Goal: Transaction & Acquisition: Purchase product/service

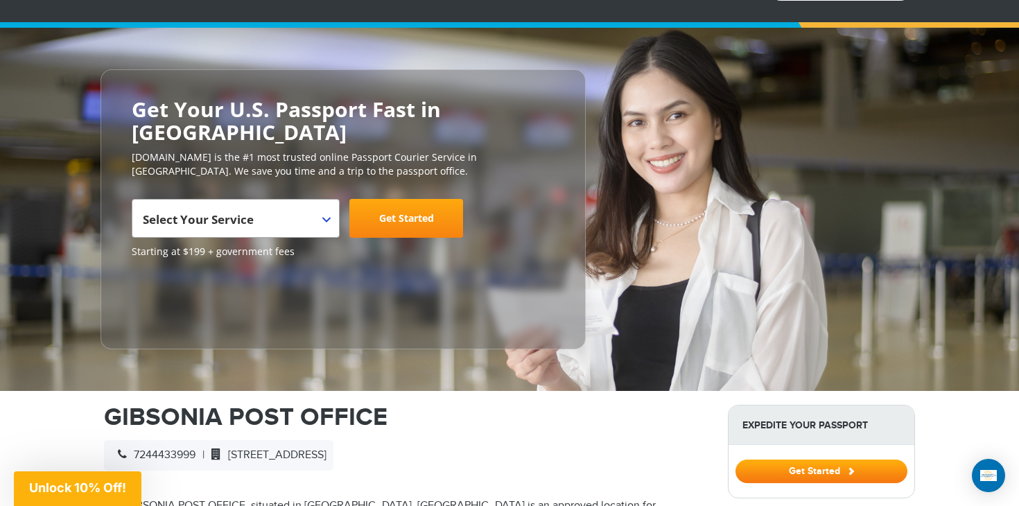
scroll to position [92, 0]
click at [325, 196] on body "720-706-2859 Passports & Visas.com Login Check Status Passports Passport Renewa…" at bounding box center [509, 161] width 1019 height 506
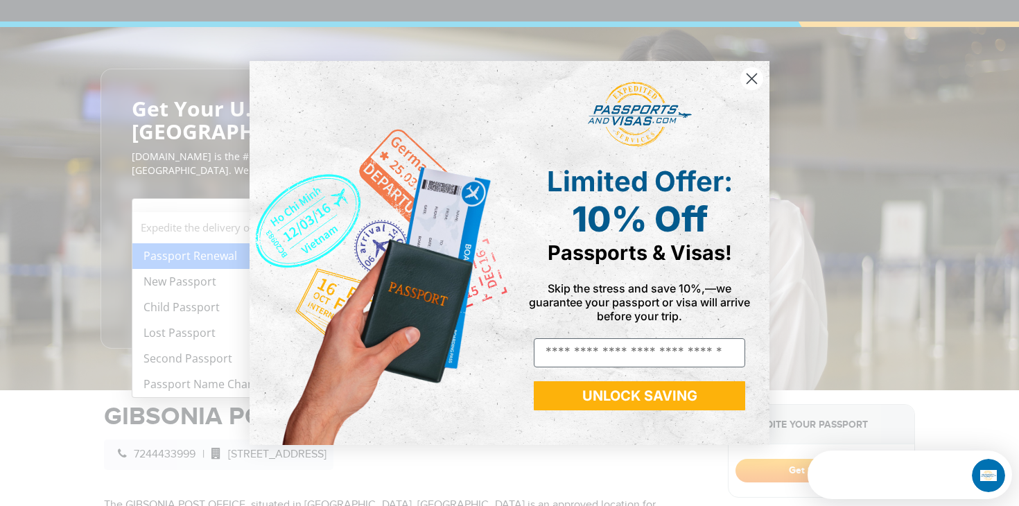
scroll to position [0, 0]
click at [752, 79] on icon "Close dialog" at bounding box center [752, 79] width 10 height 10
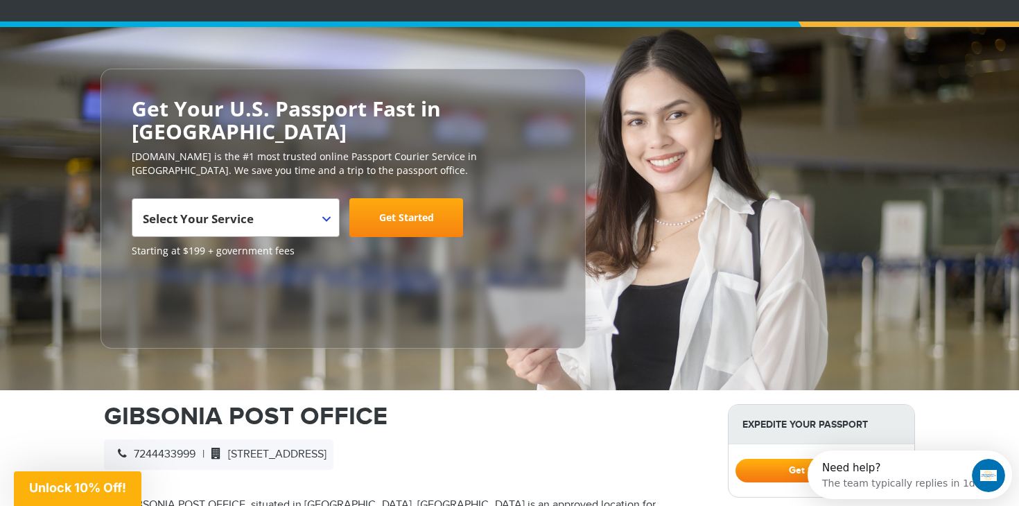
click at [327, 216] on b at bounding box center [326, 219] width 8 height 6
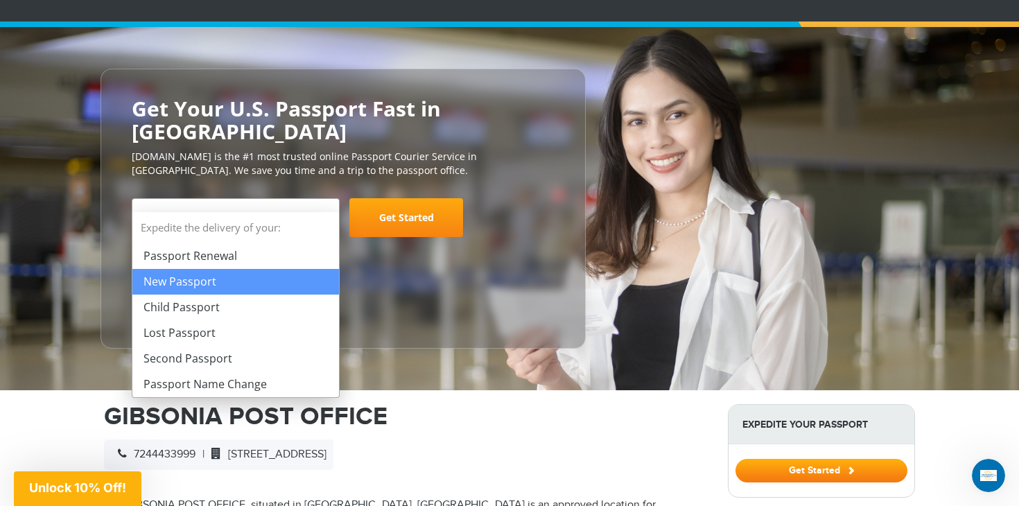
select select "**********"
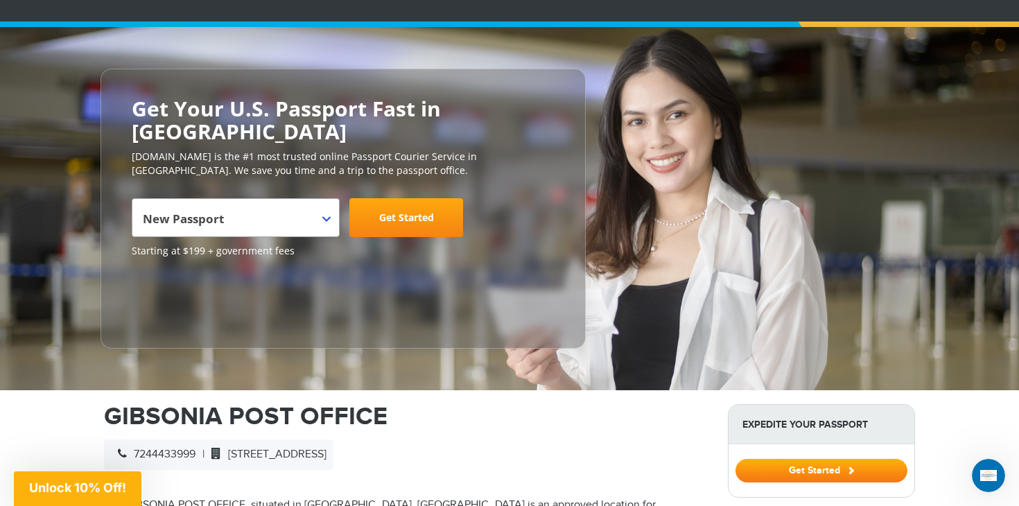
click at [397, 198] on link "Get Started" at bounding box center [406, 217] width 114 height 39
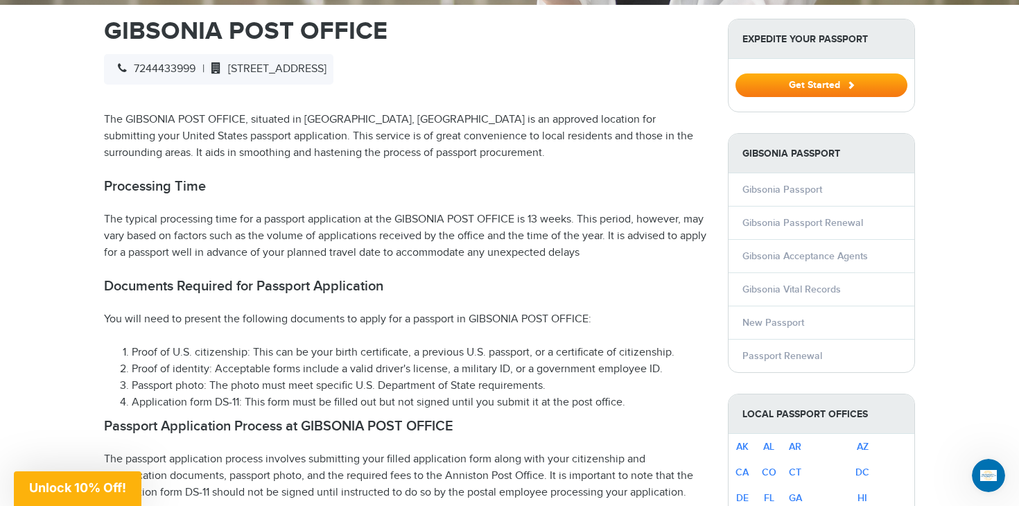
scroll to position [476, 0]
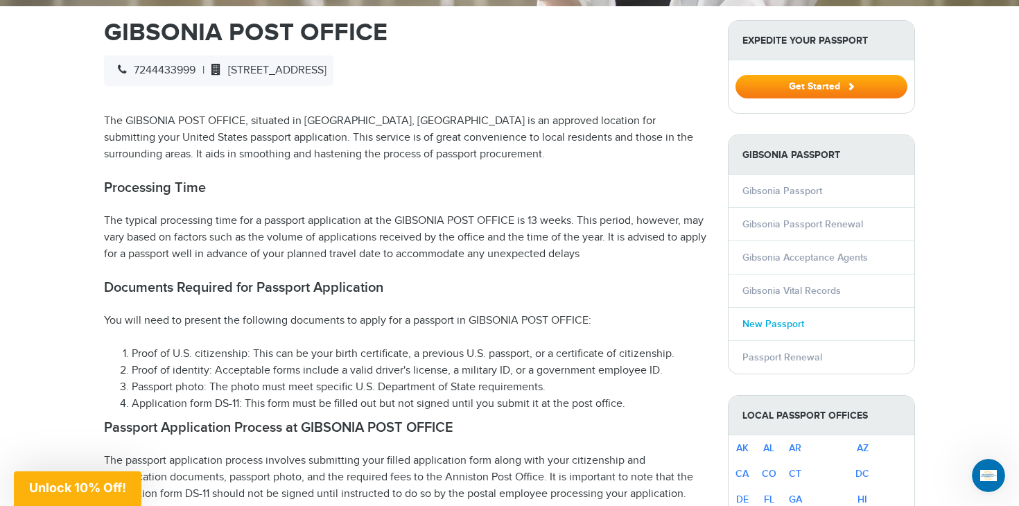
click at [792, 318] on link "New Passport" at bounding box center [774, 324] width 62 height 12
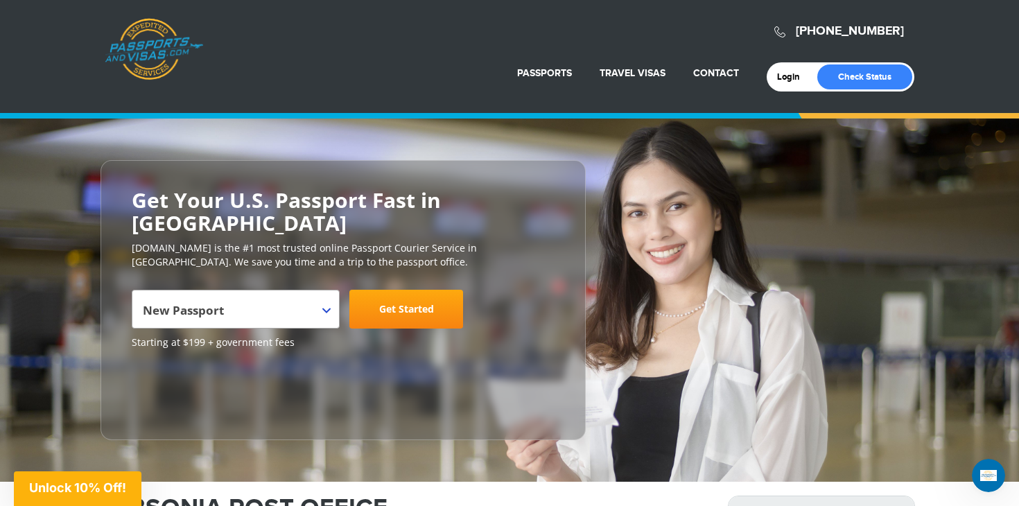
scroll to position [0, 0]
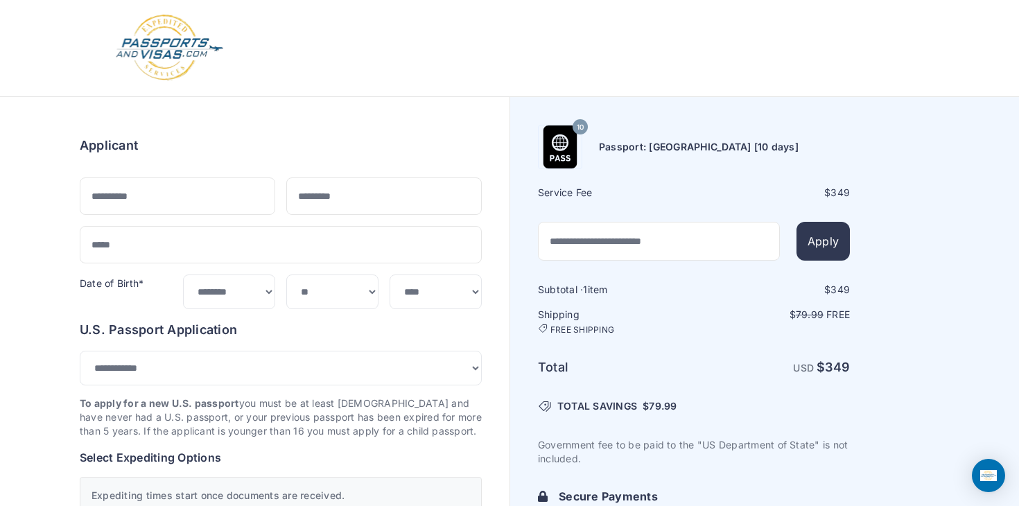
select select "***"
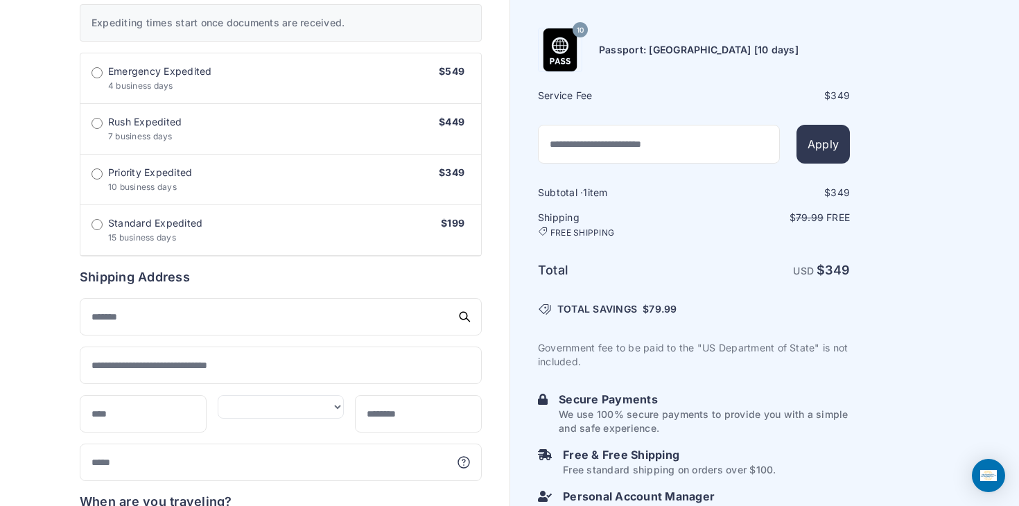
scroll to position [451, 0]
click at [919, 349] on div "10 [GEOGRAPHIC_DATA]: [GEOGRAPHIC_DATA] [10 days] Service Fee $ 349 Apply 1" at bounding box center [764, 248] width 509 height 1205
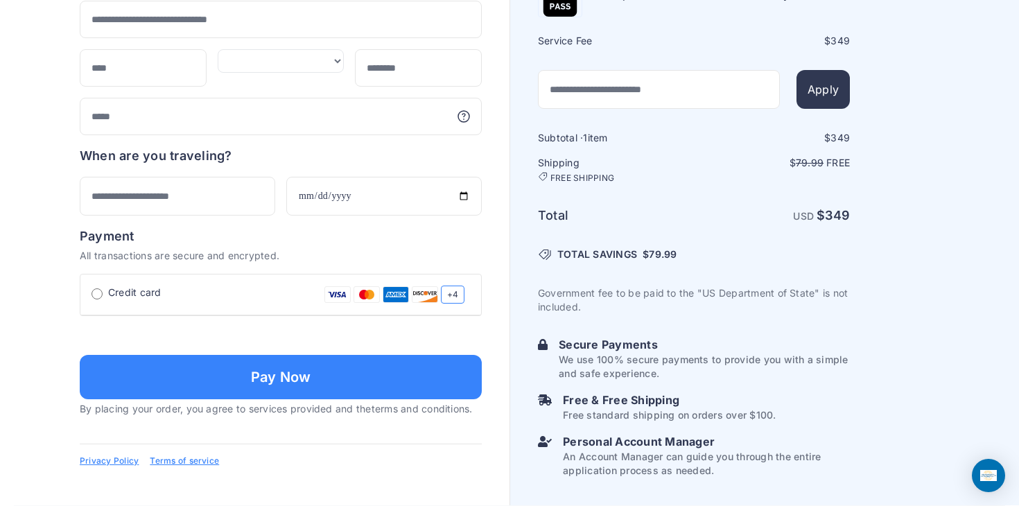
scroll to position [989, 0]
